Goal: Information Seeking & Learning: Learn about a topic

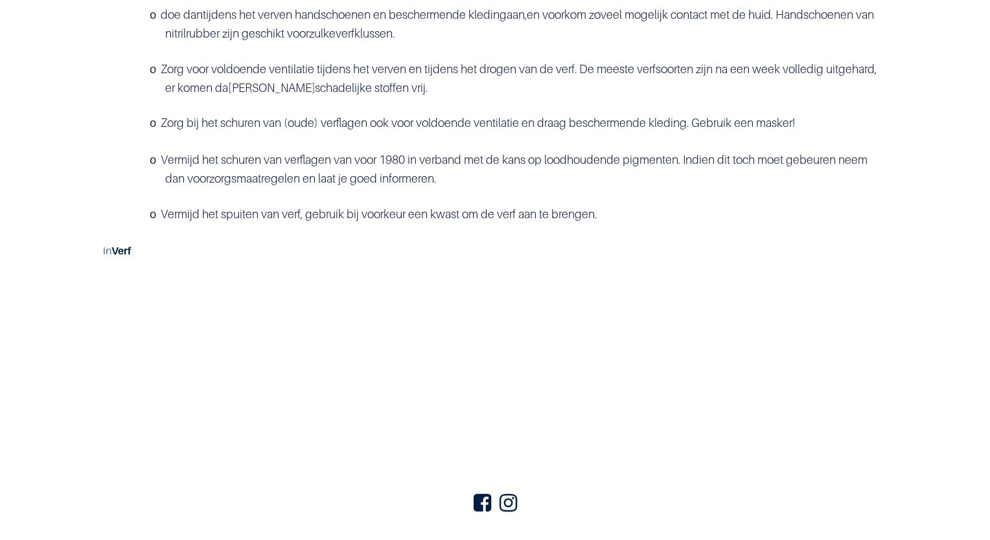
scroll to position [2073, 0]
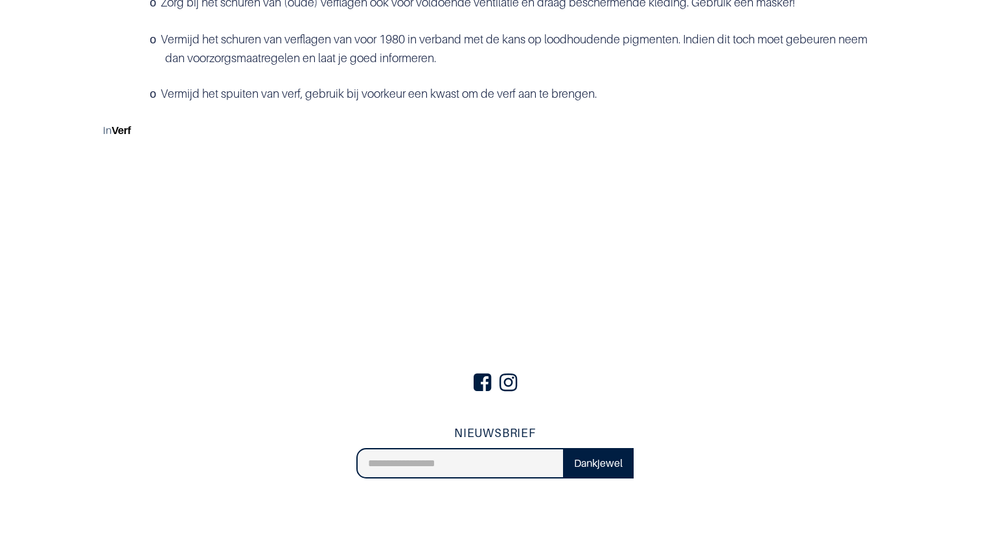
click at [122, 131] on b "Verf" at bounding box center [120, 130] width 19 height 13
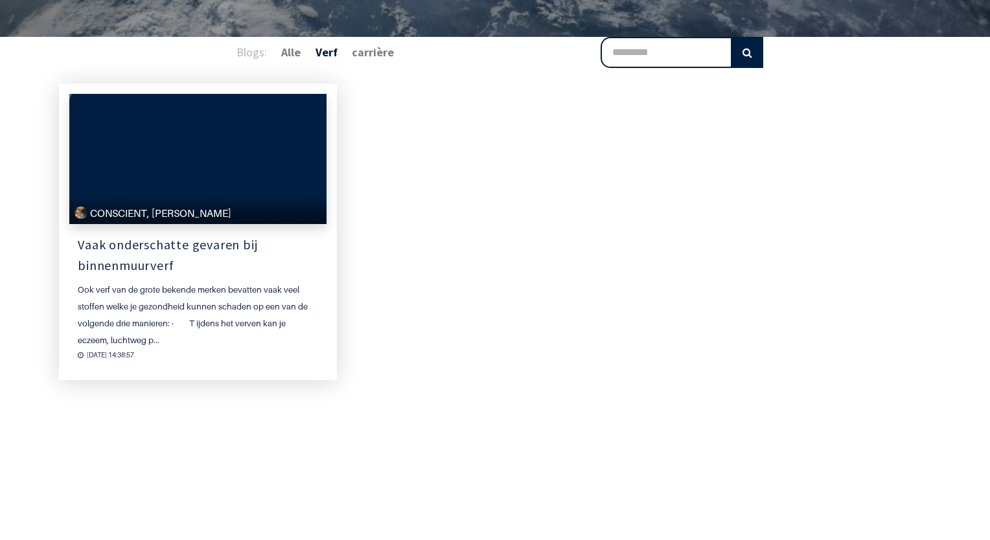
scroll to position [194, 0]
